Goal: Check status: Check status

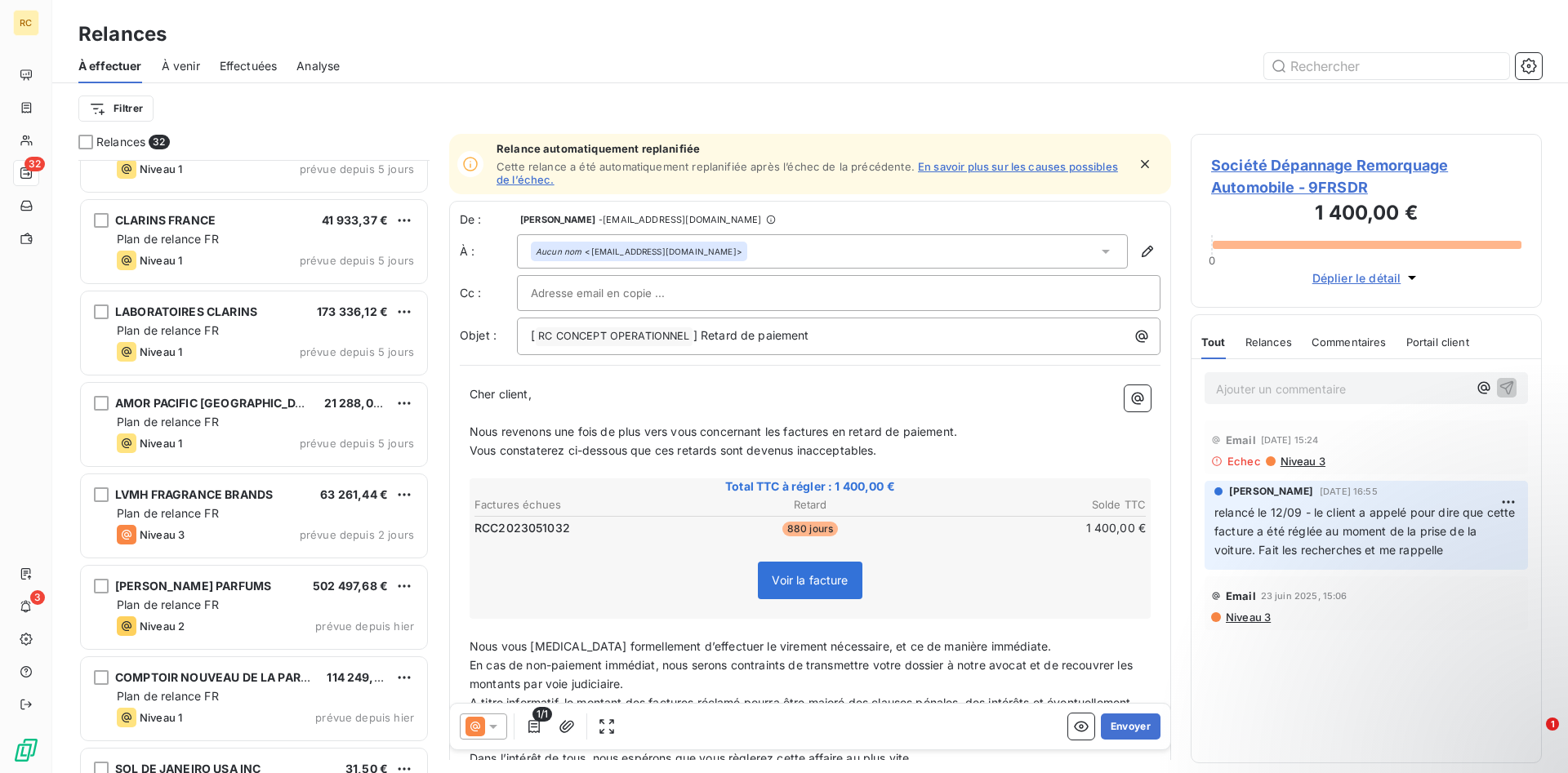
scroll to position [2314, 0]
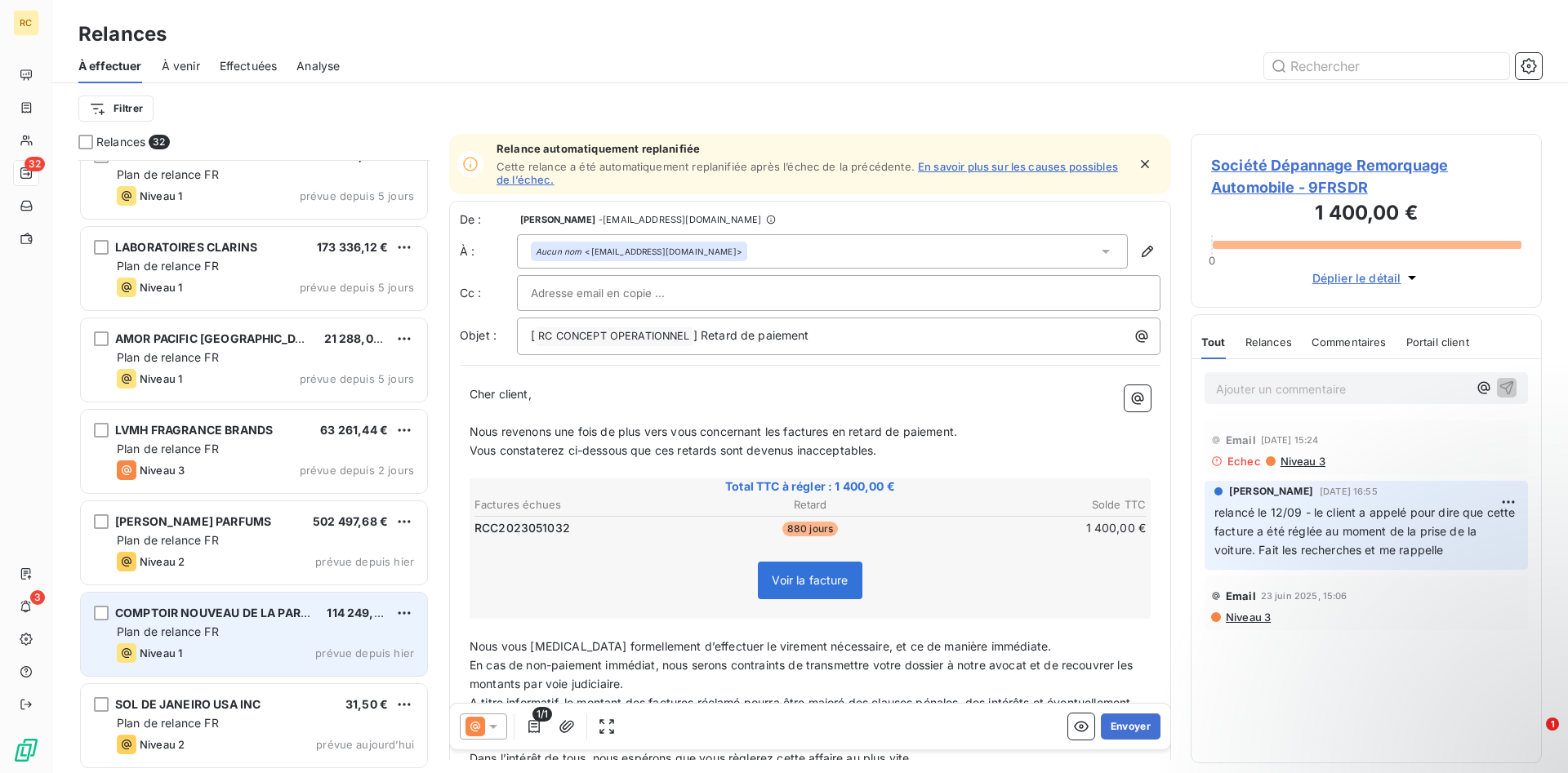
click at [138, 614] on span "COMPTOIR NOUVEAU DE LA PARFUMERIE" at bounding box center [234, 613] width 237 height 14
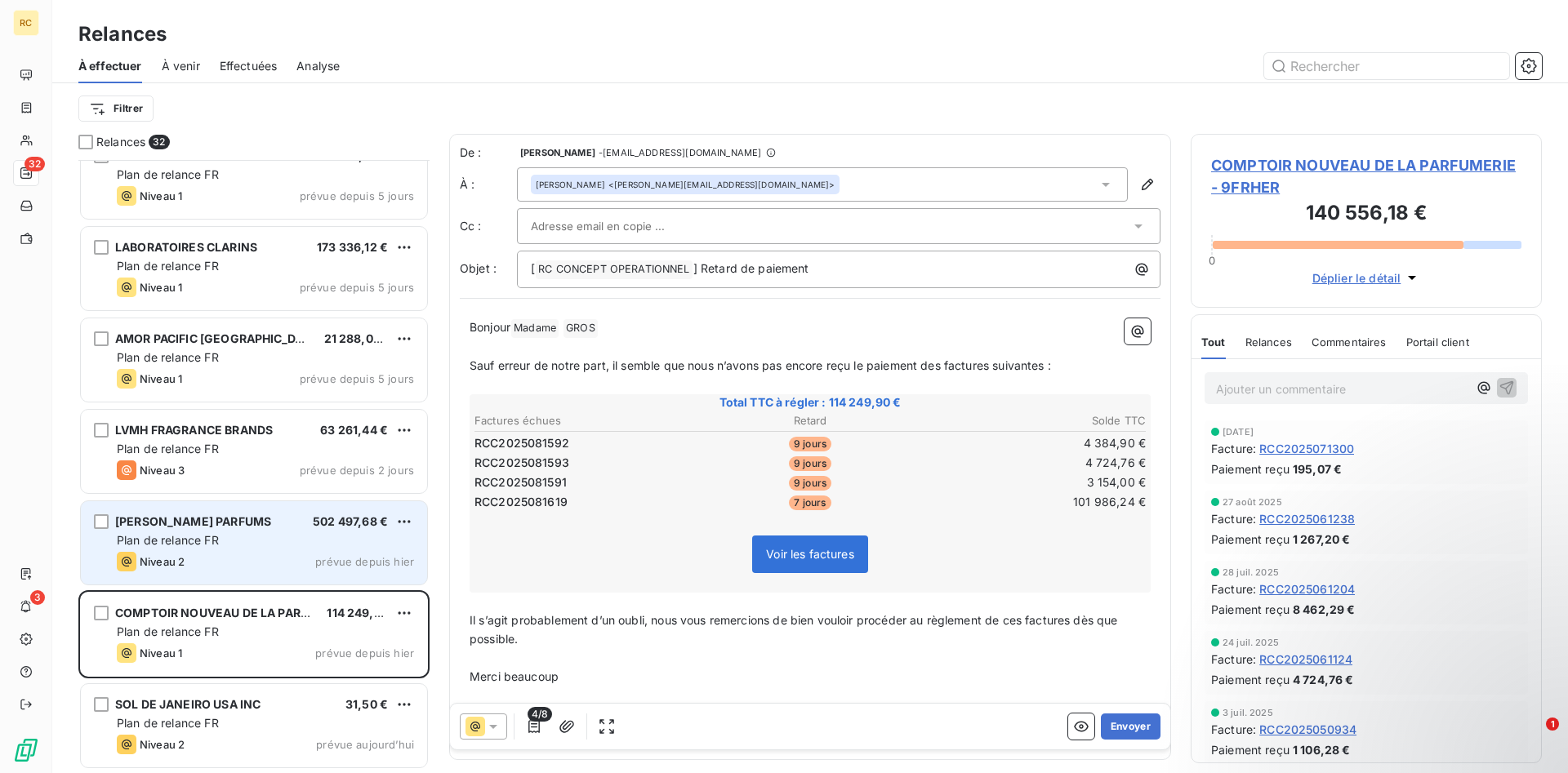
click at [155, 520] on span "[PERSON_NAME] PARFUMS" at bounding box center [193, 521] width 156 height 14
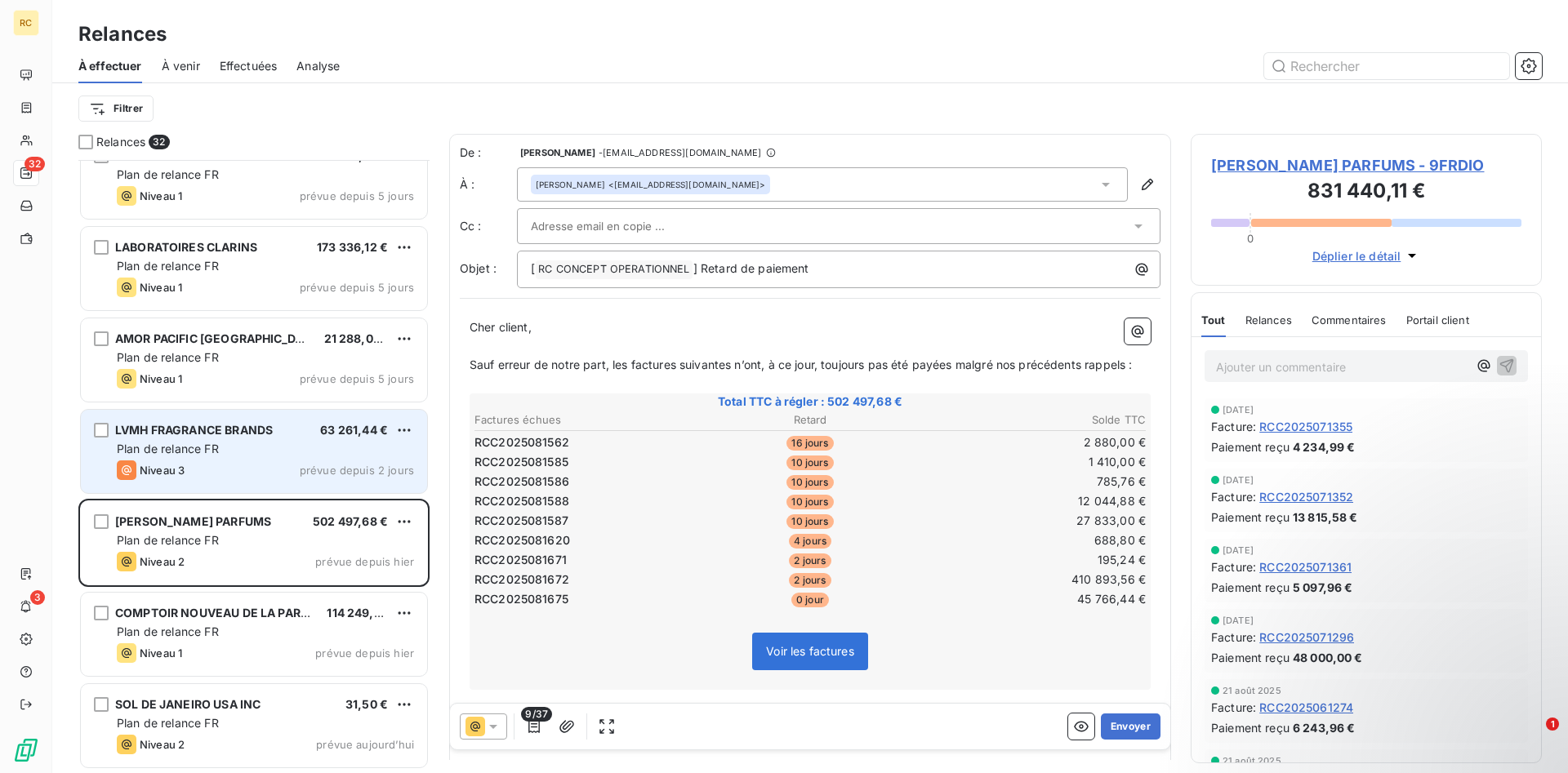
click at [185, 448] on span "Plan de relance FR" at bounding box center [168, 448] width 102 height 14
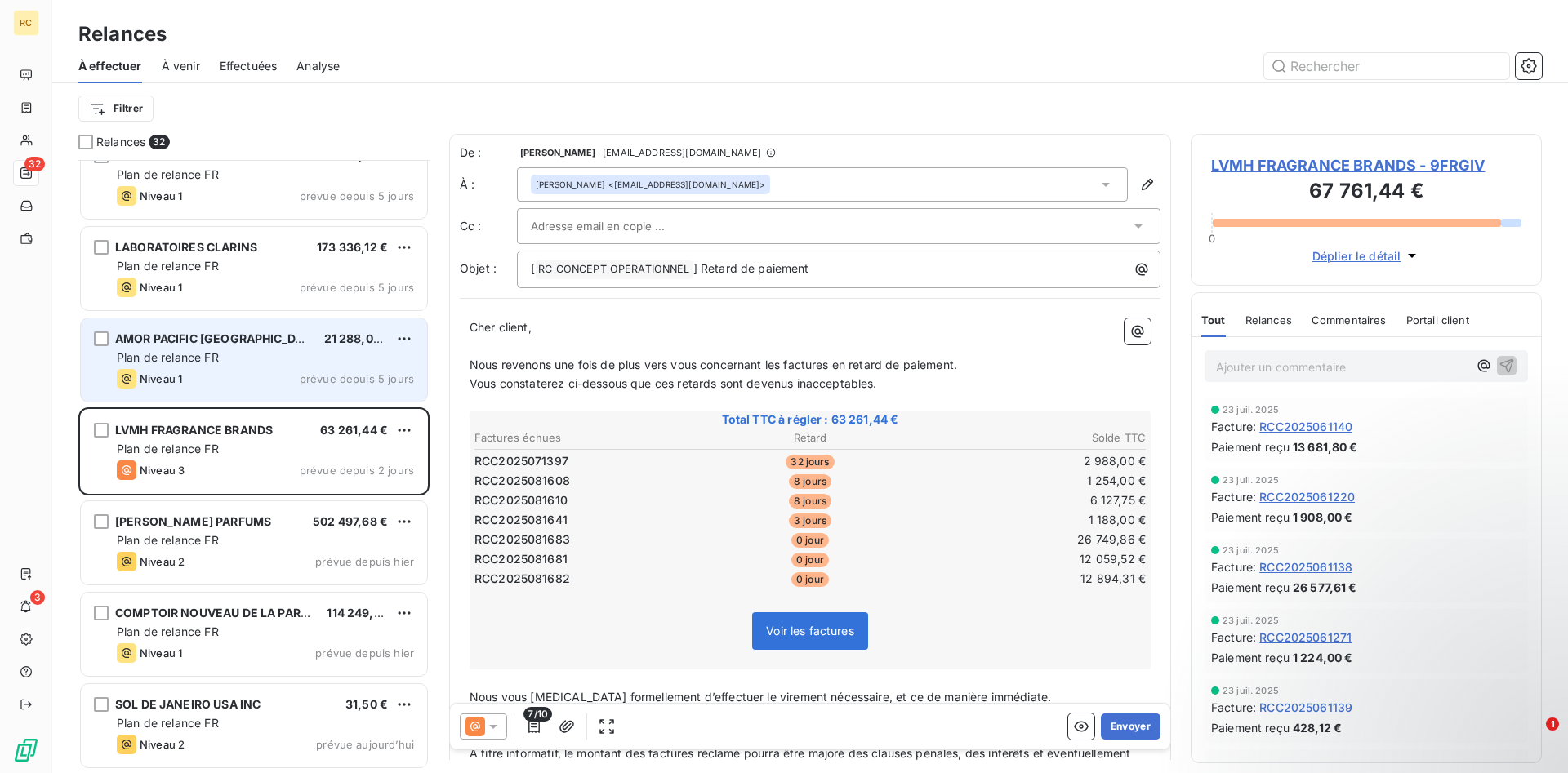
click at [215, 356] on span "Plan de relance FR" at bounding box center [168, 357] width 102 height 14
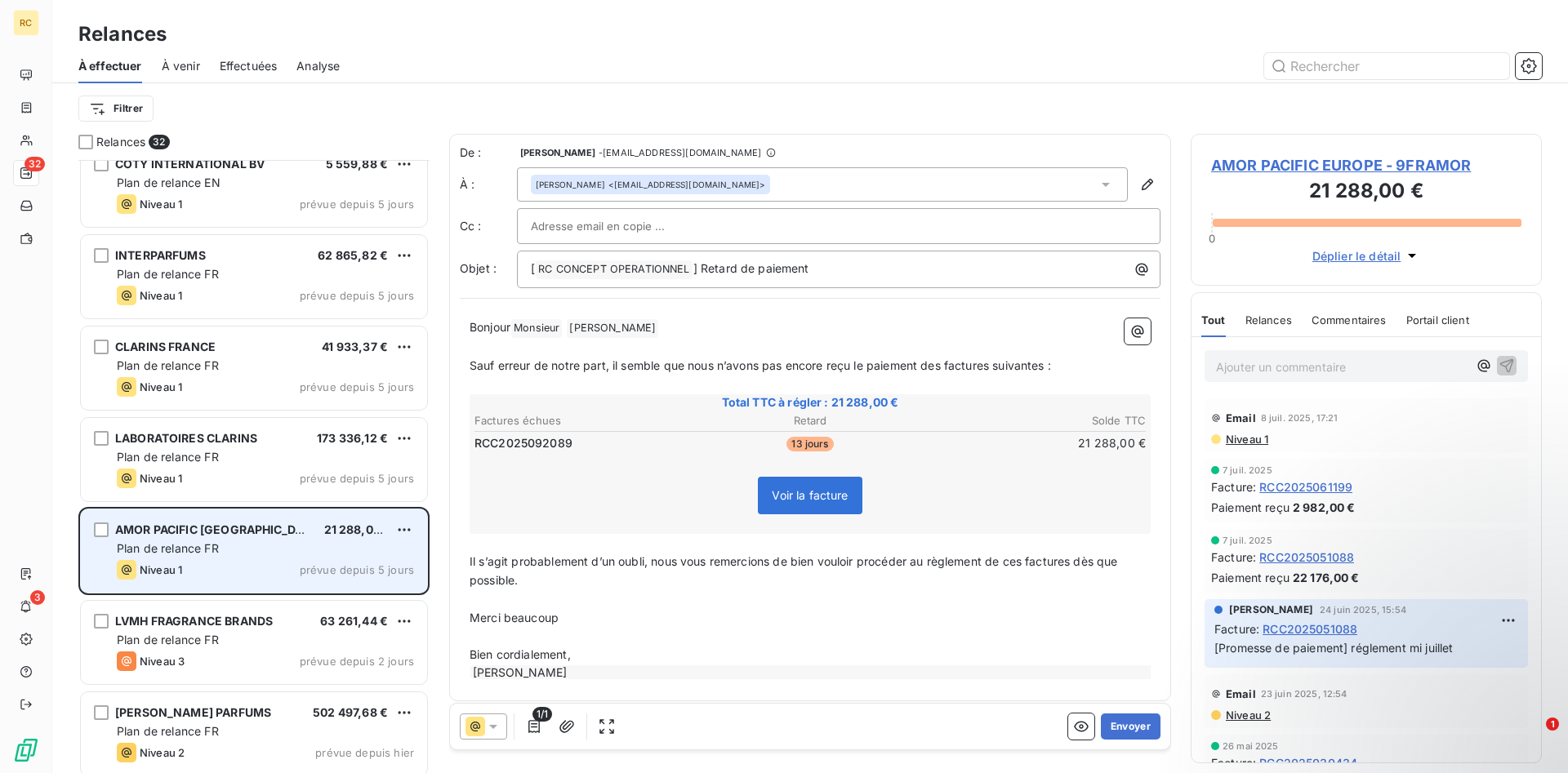
scroll to position [2064, 0]
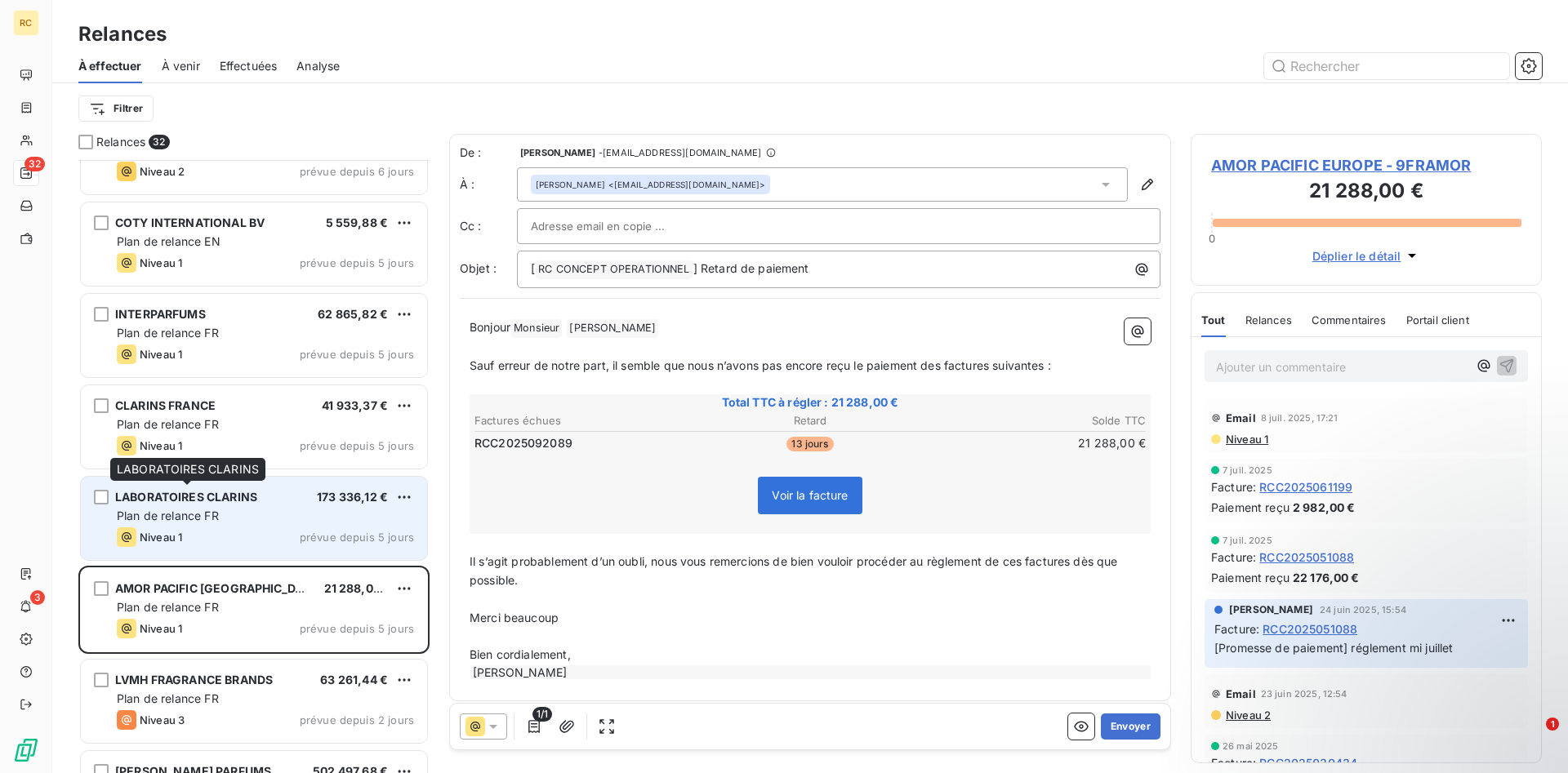
click at [183, 496] on span "LABORATOIRES CLARINS" at bounding box center [186, 496] width 142 height 14
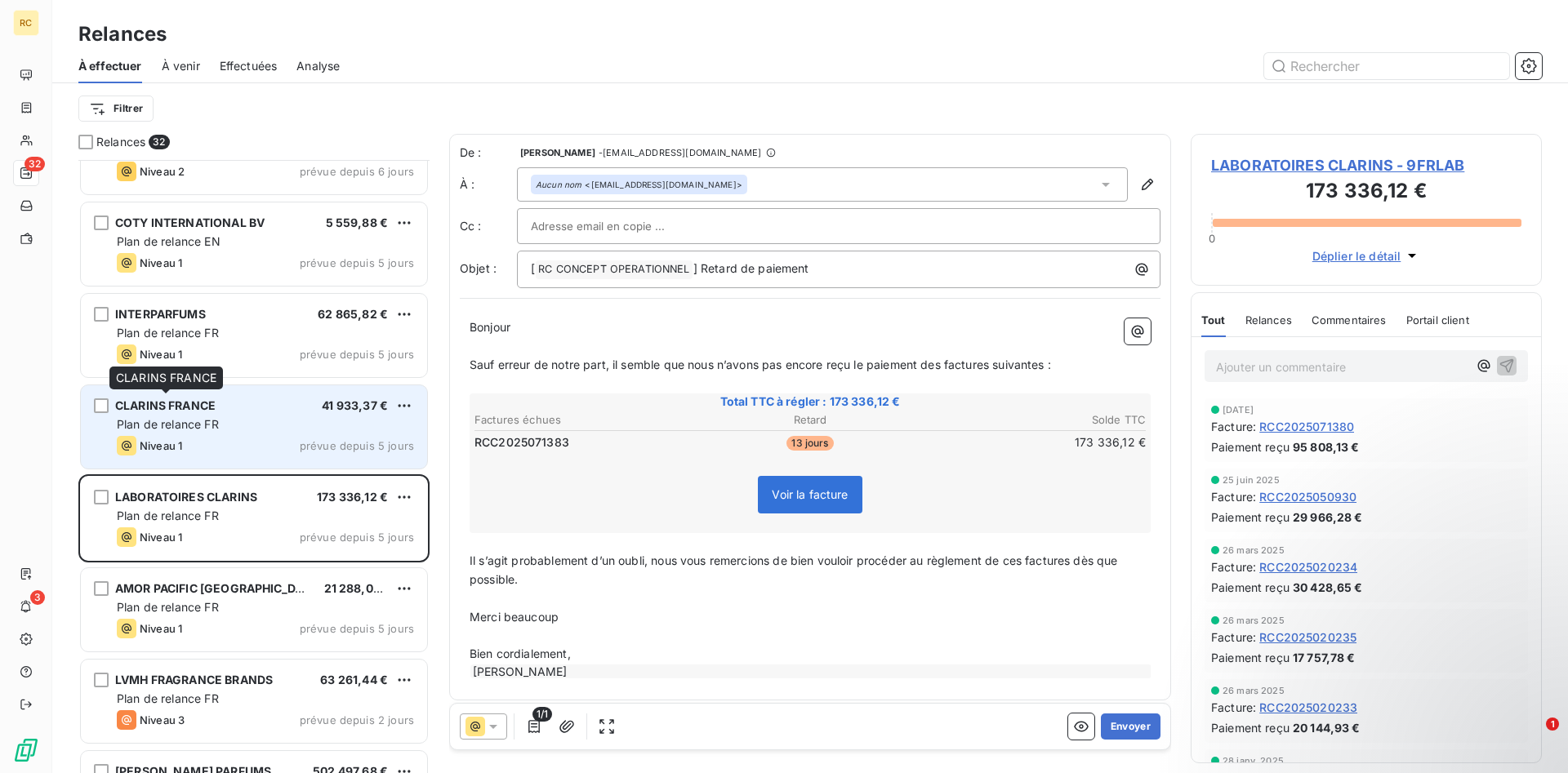
click at [171, 410] on span "CLARINS FRANCE" at bounding box center [166, 405] width 101 height 14
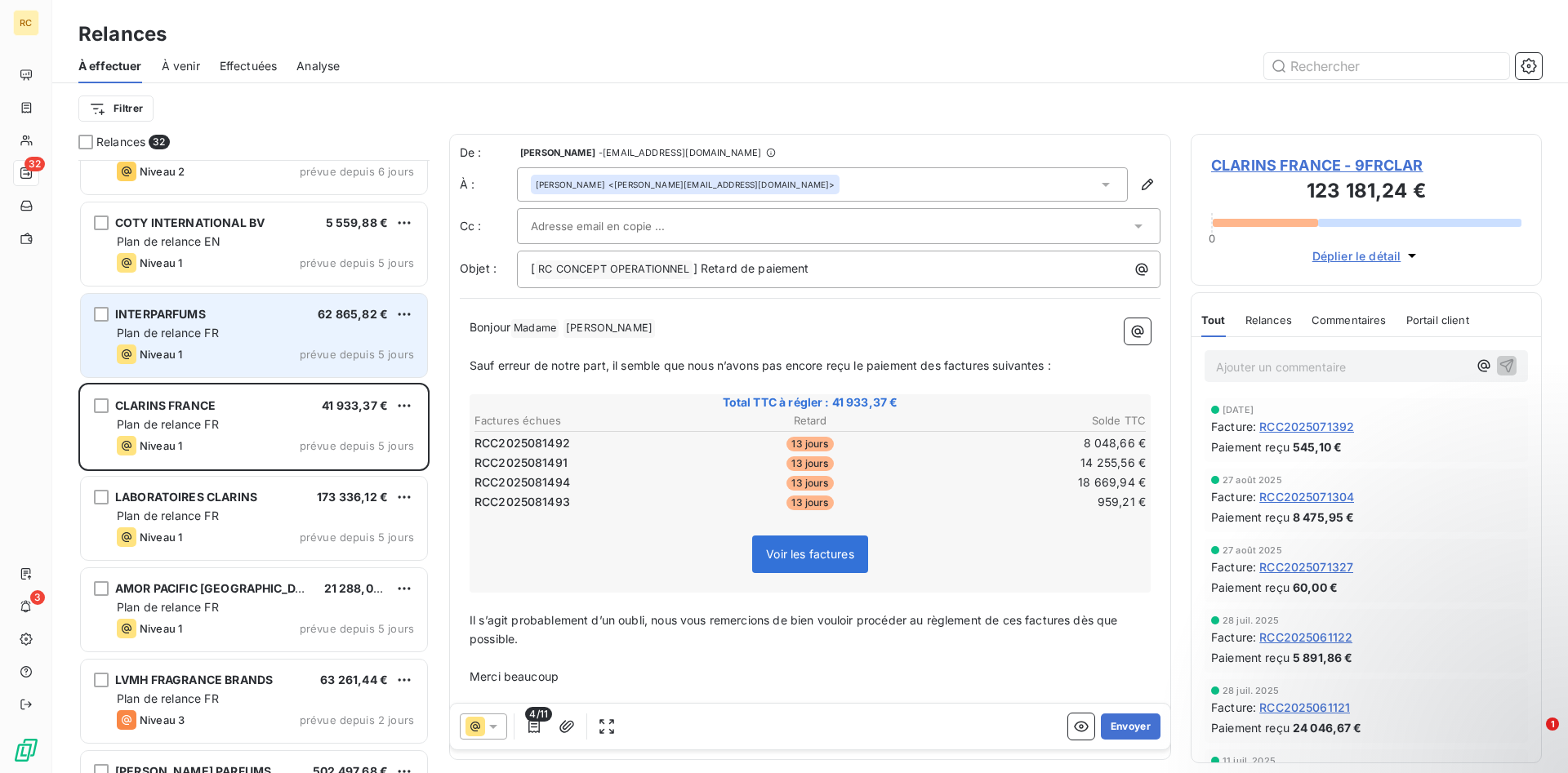
click at [180, 326] on div "Plan de relance FR" at bounding box center [266, 333] width 298 height 16
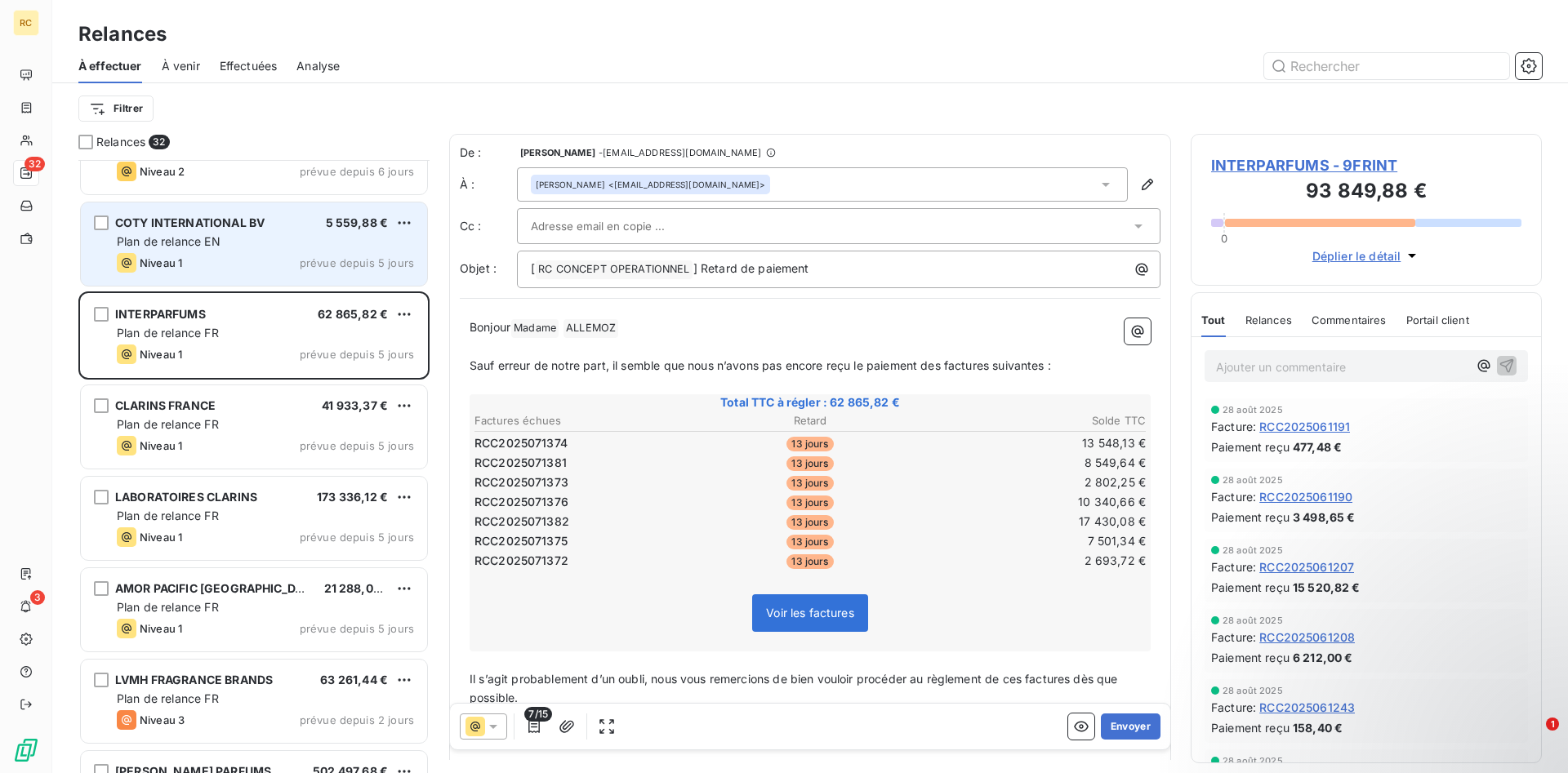
click at [157, 243] on span "Plan de relance EN" at bounding box center [169, 241] width 103 height 14
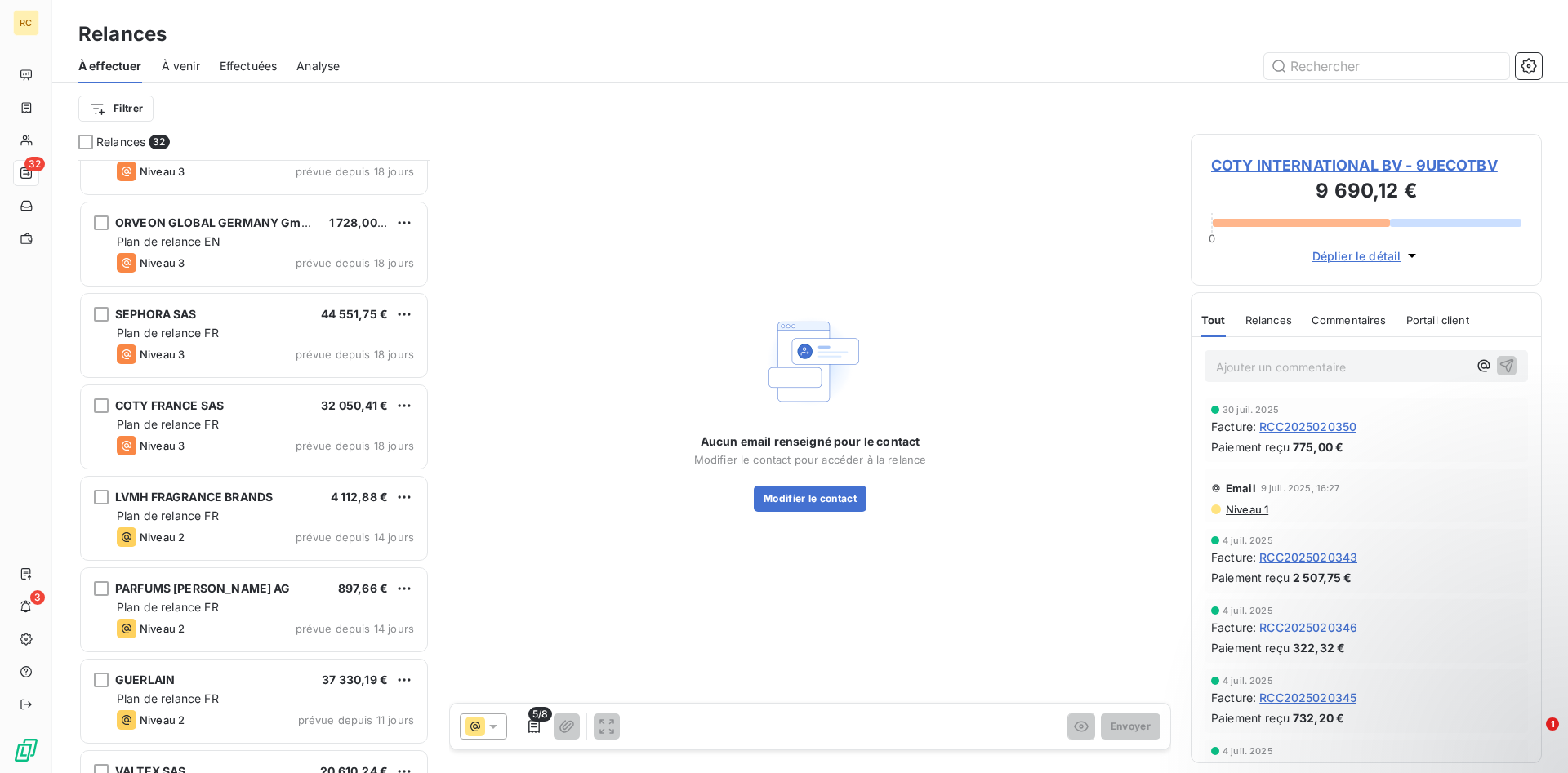
scroll to position [982, 0]
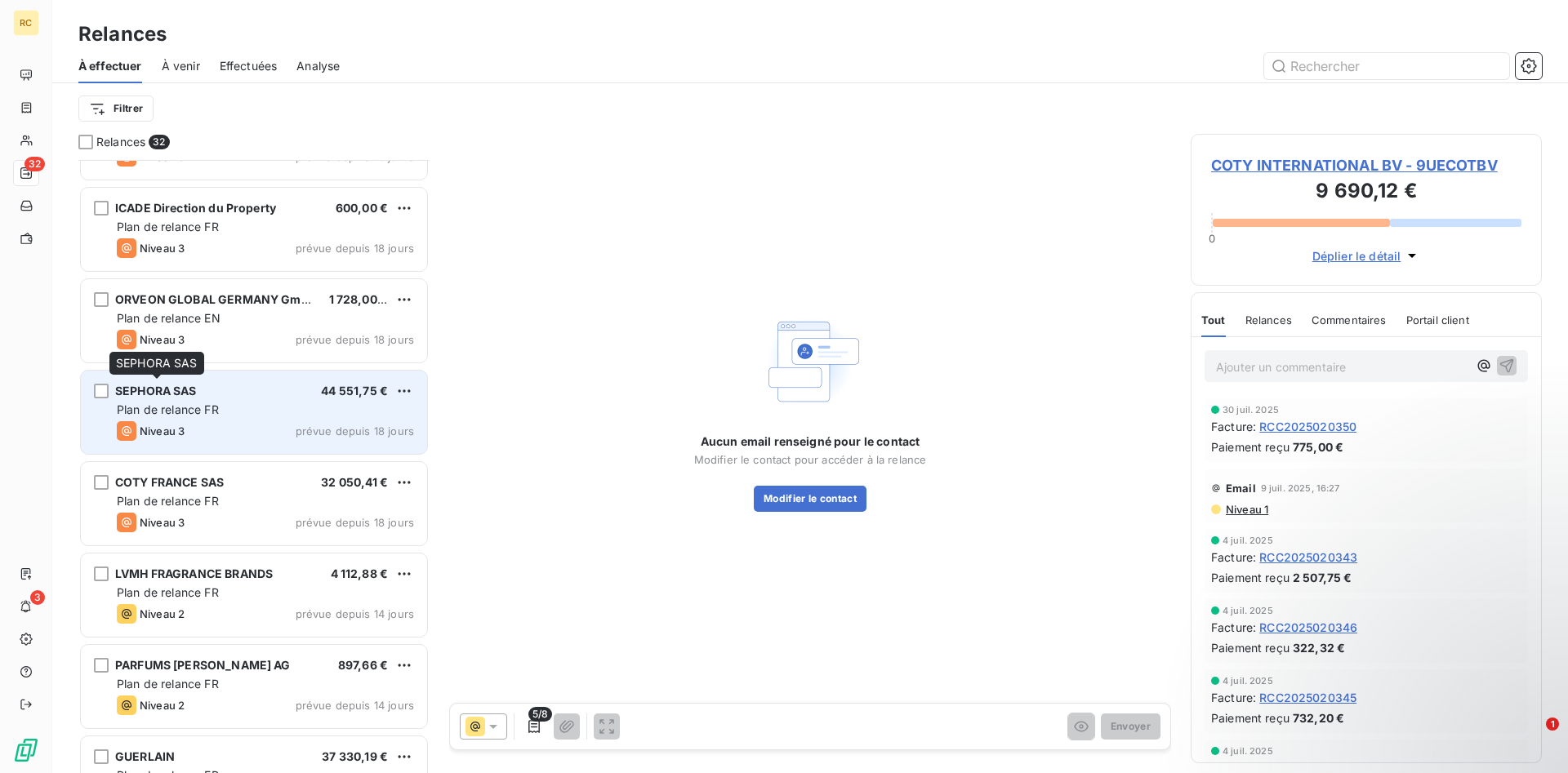
click at [170, 396] on span "SEPHORA SAS" at bounding box center [156, 390] width 82 height 14
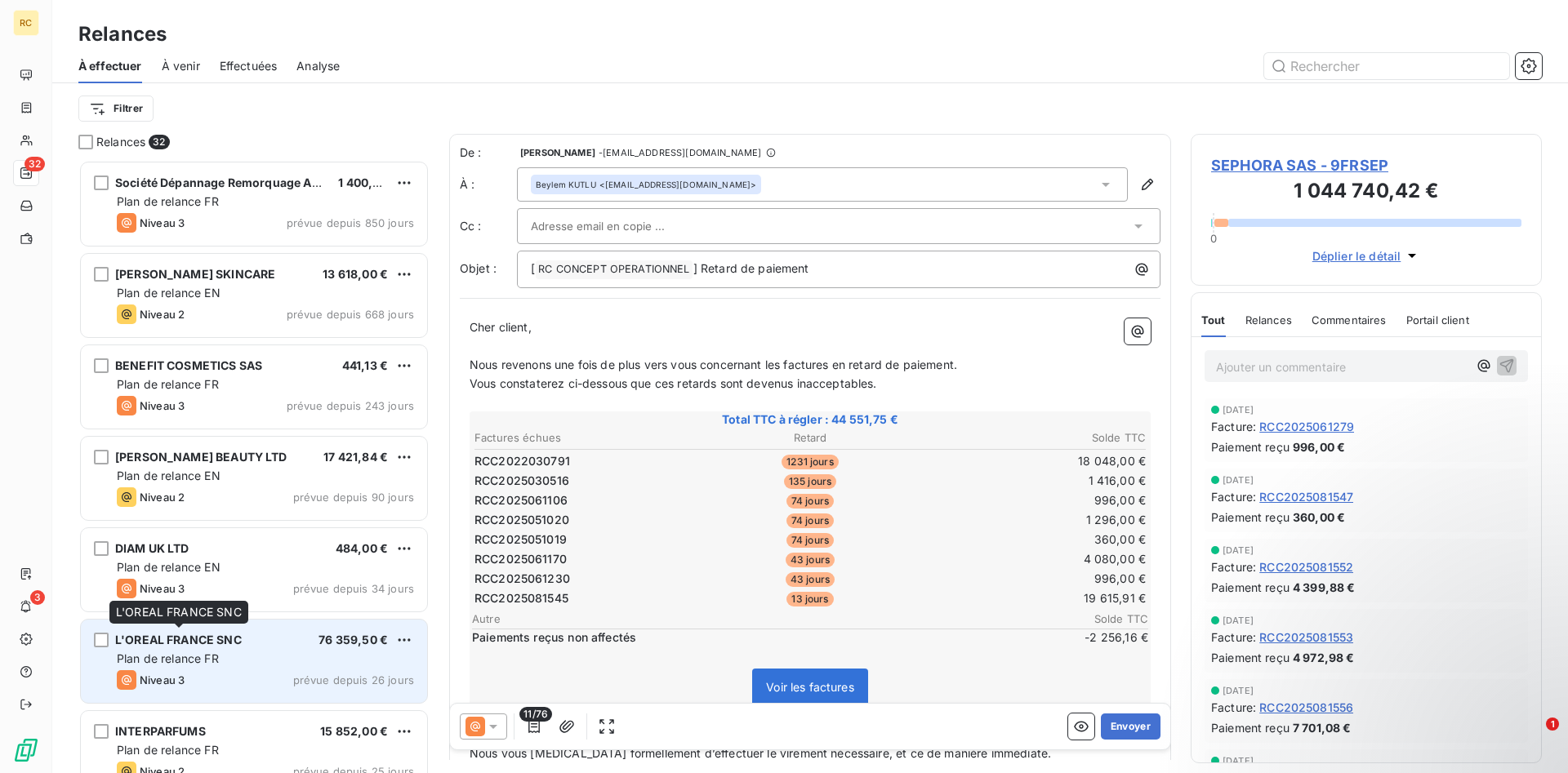
click at [213, 633] on div "L'OREAL FRANCE SNC" at bounding box center [179, 640] width 126 height 16
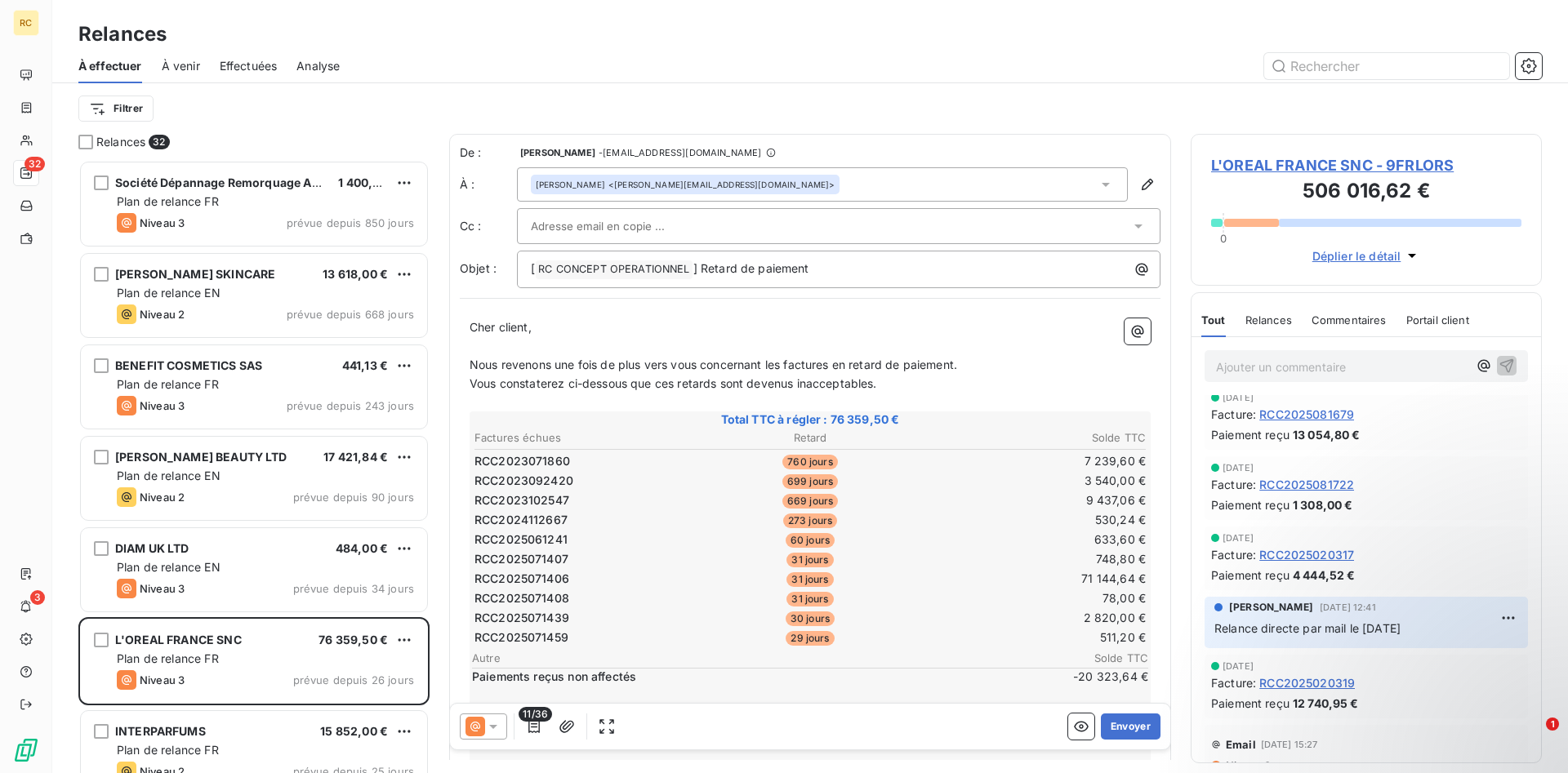
scroll to position [417, 0]
